Goal: Transaction & Acquisition: Download file/media

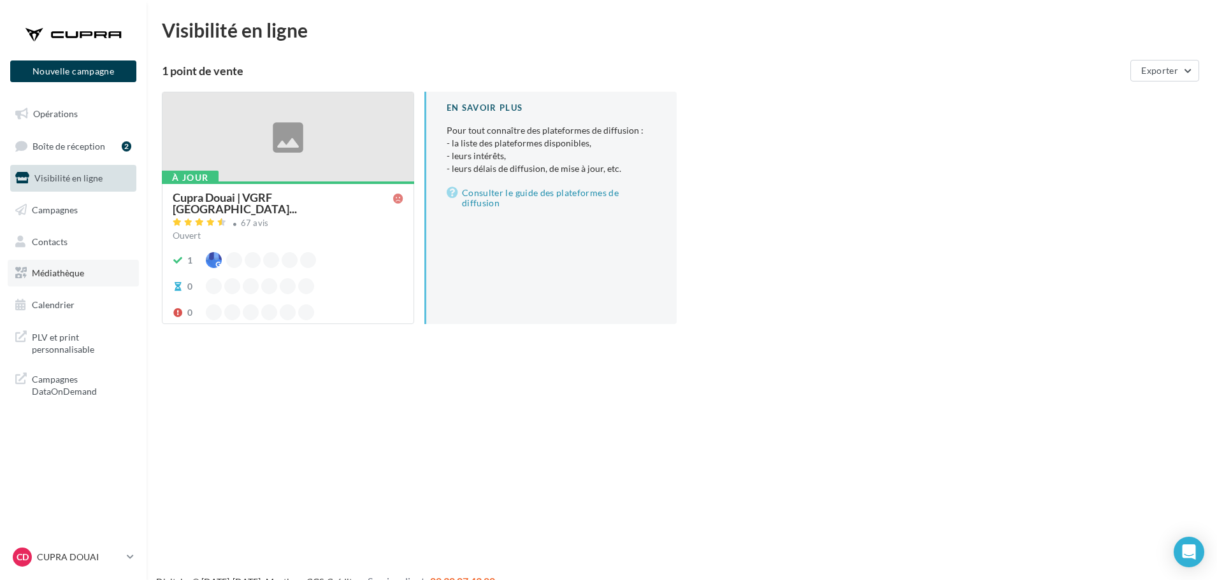
click at [65, 271] on span "Médiathèque" at bounding box center [58, 273] width 52 height 11
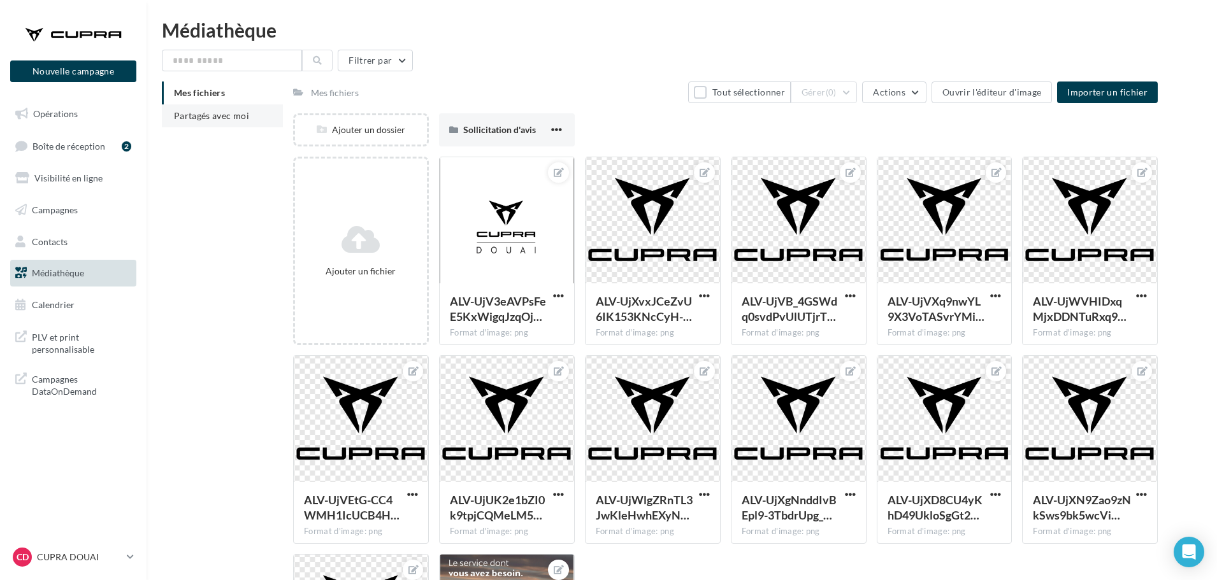
click at [213, 120] on span "Partagés avec moi" at bounding box center [211, 115] width 75 height 11
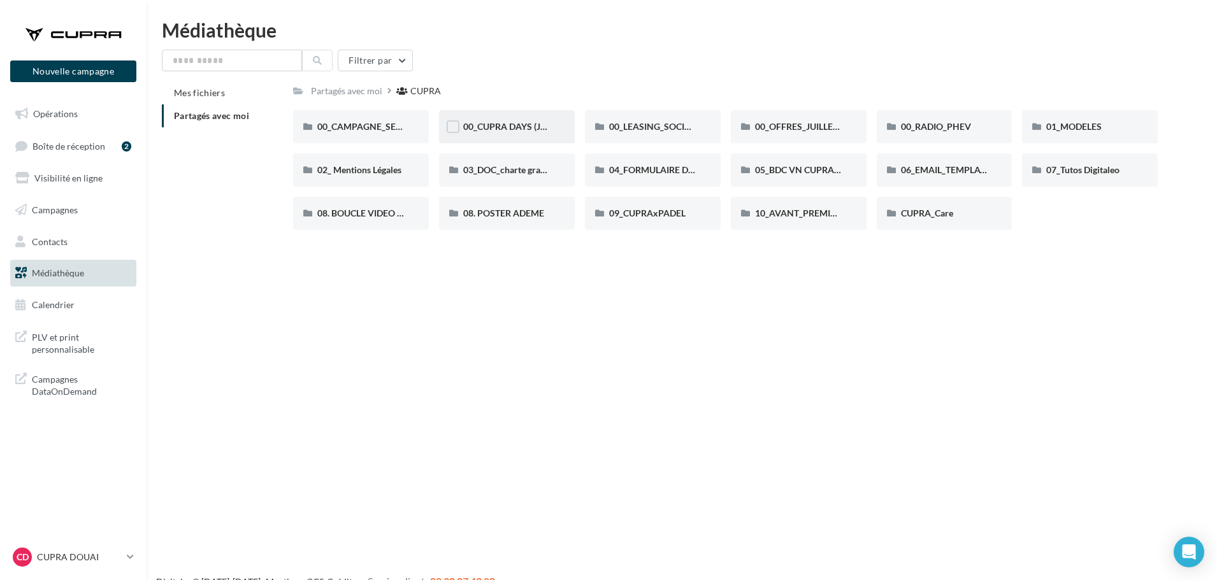
click at [477, 135] on div "00_CUPRA DAYS (JPO)" at bounding box center [507, 126] width 136 height 33
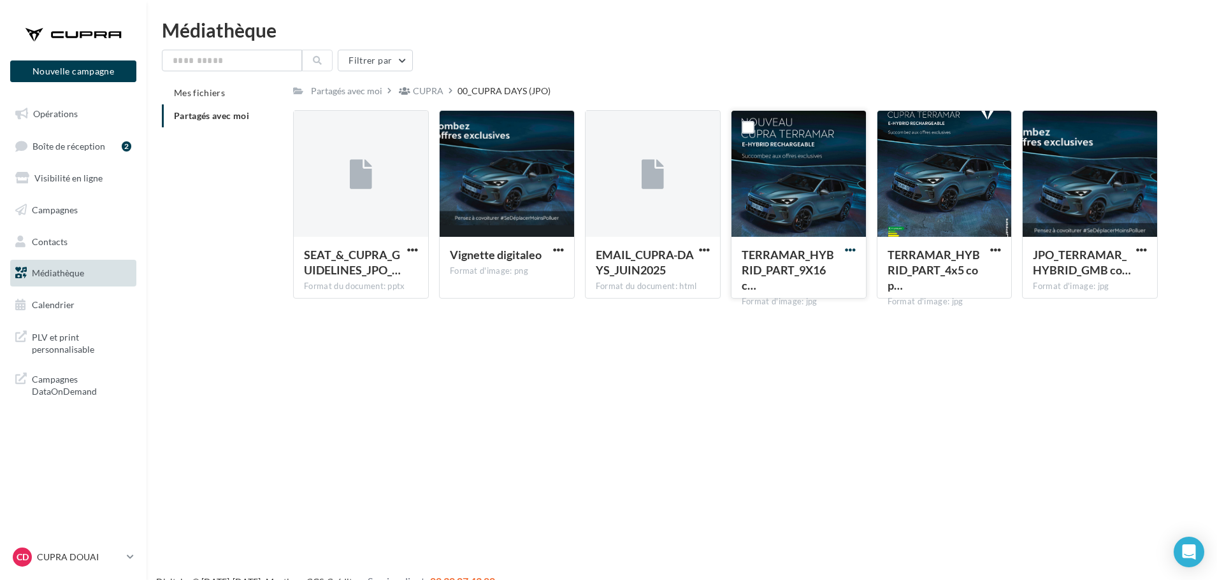
click at [852, 247] on span "button" at bounding box center [850, 250] width 11 height 11
click at [807, 275] on button "Télécharger" at bounding box center [794, 275] width 127 height 33
click at [90, 552] on p "CUPRA DOUAI" at bounding box center [79, 557] width 85 height 13
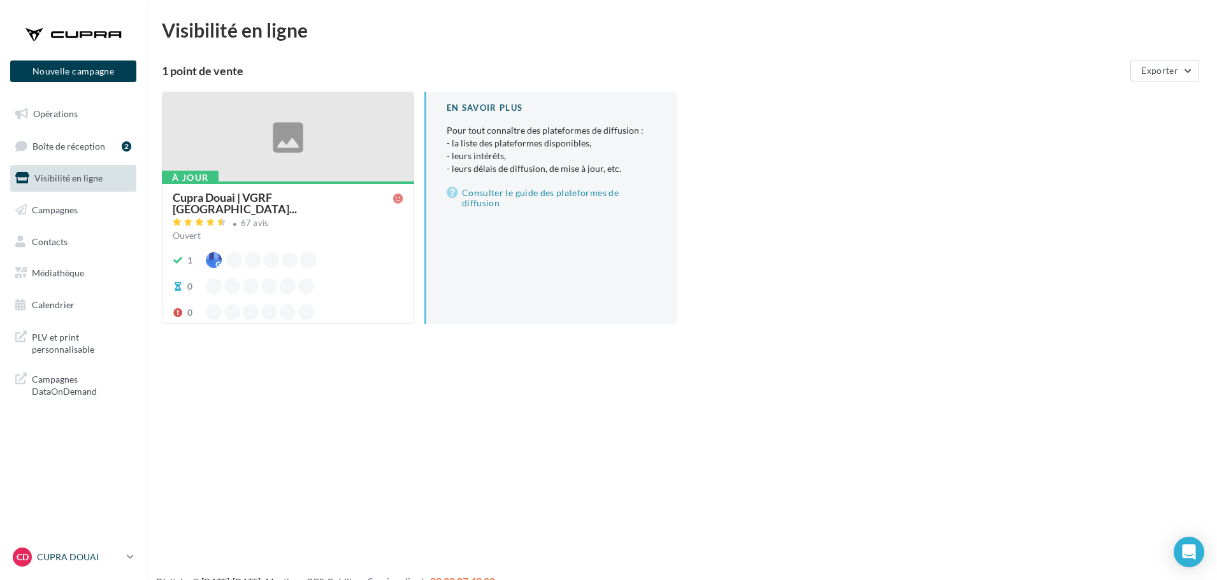
click at [58, 554] on p "CUPRA DOUAI" at bounding box center [79, 557] width 85 height 13
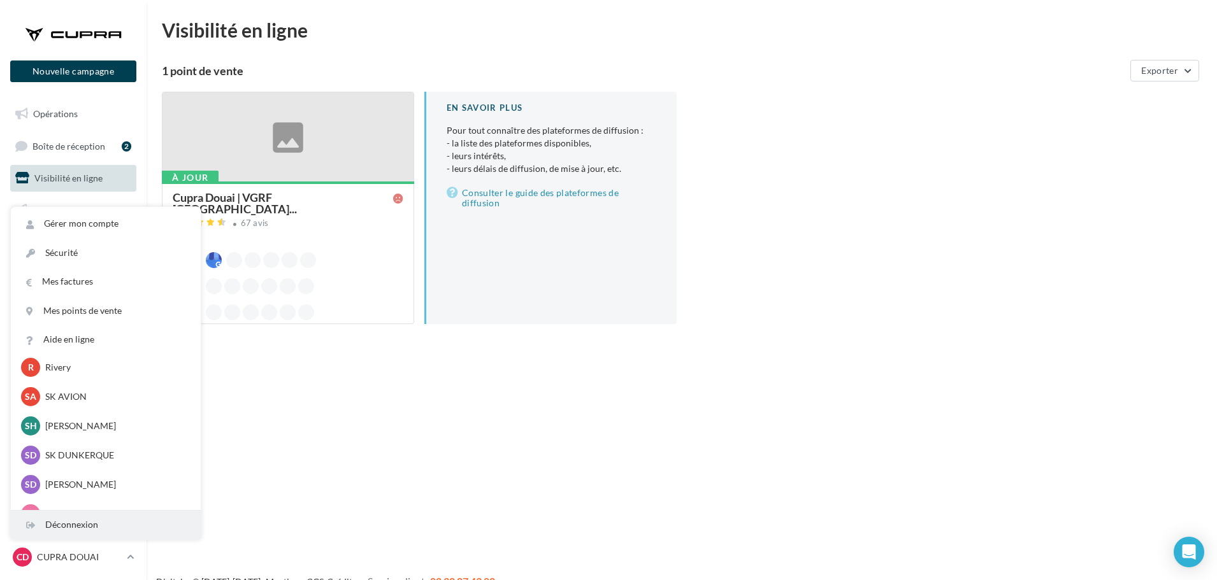
scroll to position [255, 0]
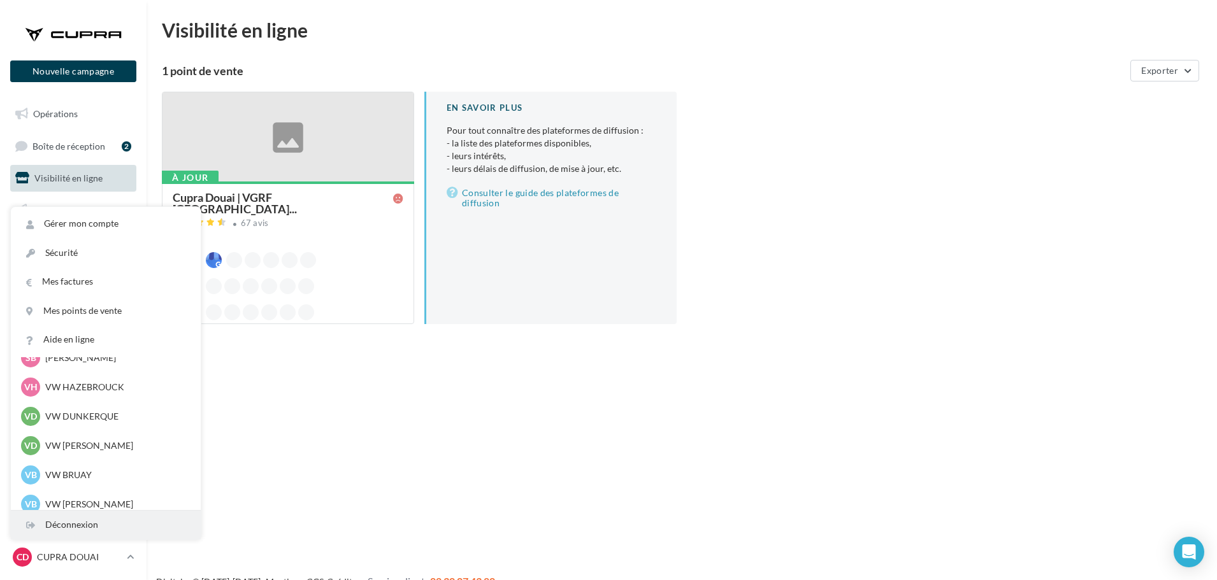
click at [68, 535] on div "Déconnexion" at bounding box center [106, 525] width 190 height 29
